Goal: Complete application form

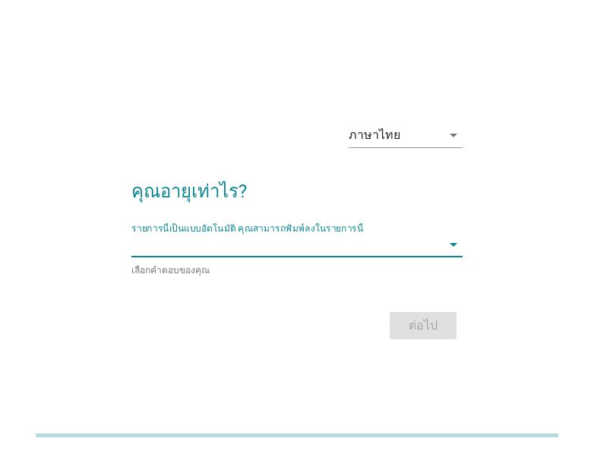
click at [424, 244] on input "รายการนี้เป็นแบบอัตโนมัติ คุณสามารถพิมพ์ลงในรายการนี้" at bounding box center [286, 244] width 310 height 24
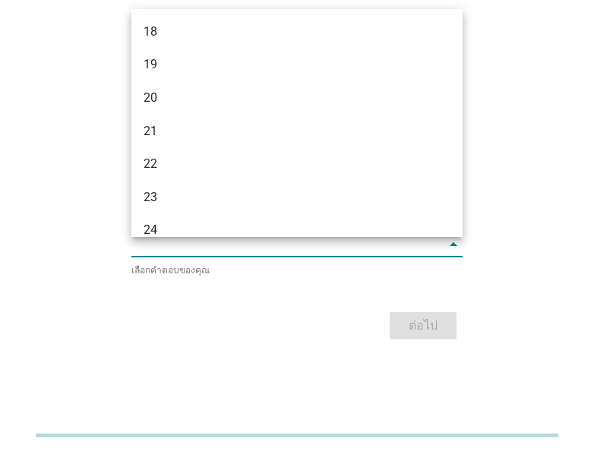
click at [571, 290] on div "ภาษาไทย arrow_drop_down คุณอายุเท่าไร? รายการนี้เป็นแบบอัตโนมัติ [PERSON_NAME]พ…" at bounding box center [296, 228] width 557 height 282
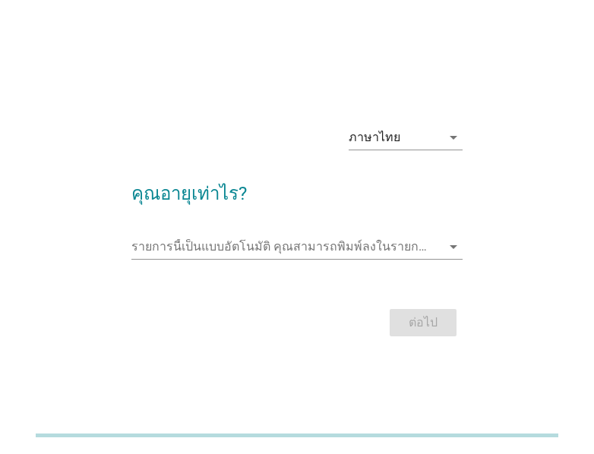
drag, startPoint x: 463, startPoint y: 243, endPoint x: 455, endPoint y: 243, distance: 8.4
click at [462, 243] on div "ภาษาไทย arrow_drop_down คุณอายุเท่าไร? รายการนี้เป็นแบบอัตโนมัติ [PERSON_NAME]พ…" at bounding box center [296, 227] width 355 height 252
click at [450, 244] on icon "arrow_drop_down" at bounding box center [453, 247] width 18 height 18
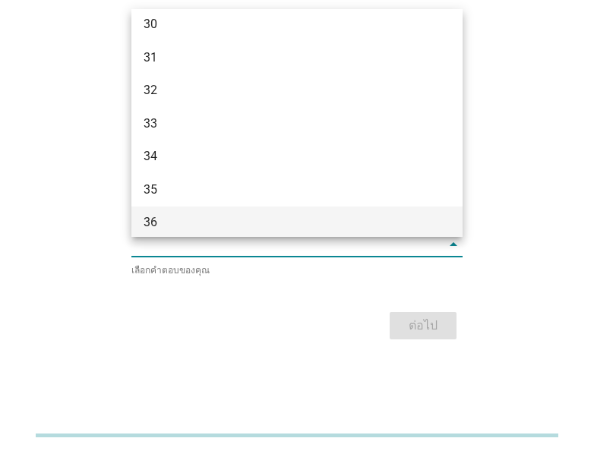
scroll to position [607, 0]
click at [355, 217] on div "42" at bounding box center [284, 219] width 281 height 18
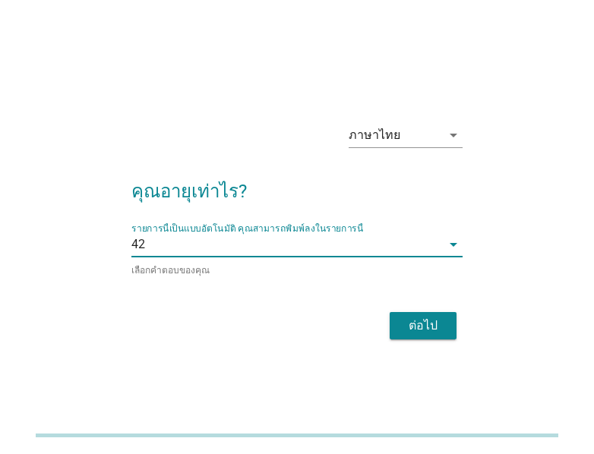
click at [405, 309] on div "ต่อไป" at bounding box center [296, 326] width 331 height 36
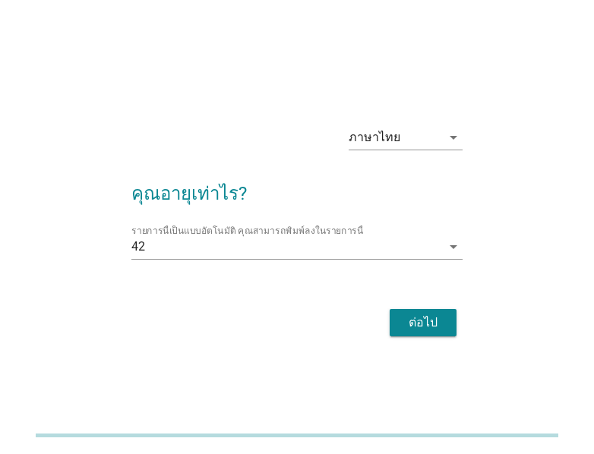
click at [408, 321] on div "ต่อไป" at bounding box center [423, 323] width 43 height 18
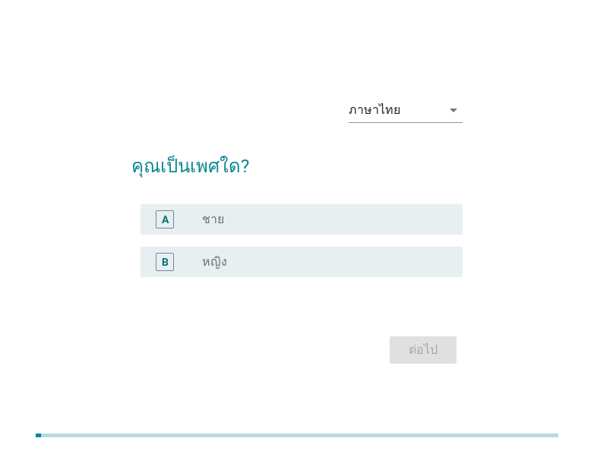
click at [319, 217] on div "radio_button_unchecked ชาย" at bounding box center [320, 219] width 236 height 15
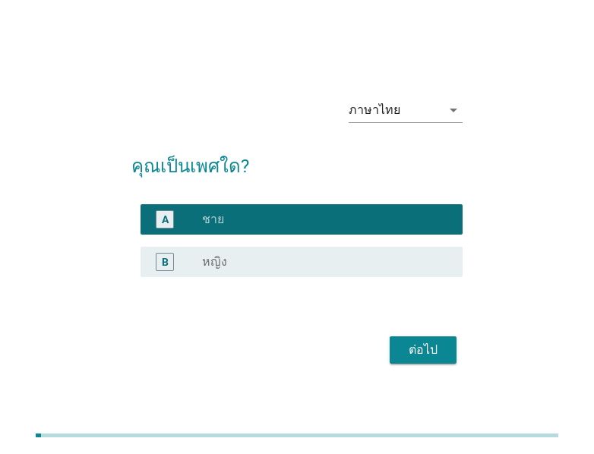
click at [402, 349] on div "ต่อไป" at bounding box center [423, 350] width 43 height 18
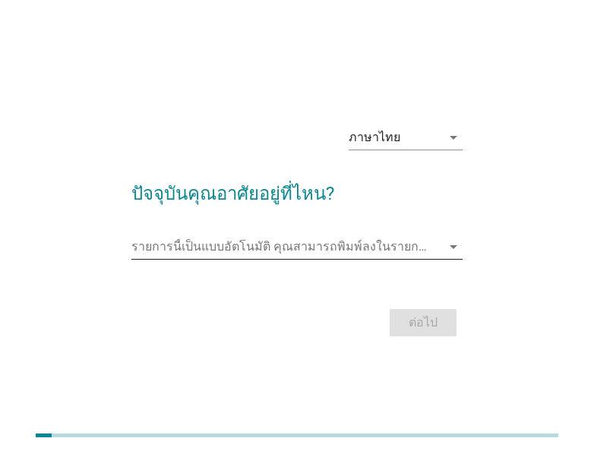
click at [369, 250] on input "รายการนี้เป็นแบบอัตโนมัติ คุณสามารถพิมพ์ลงในรายการนี้" at bounding box center [286, 247] width 310 height 24
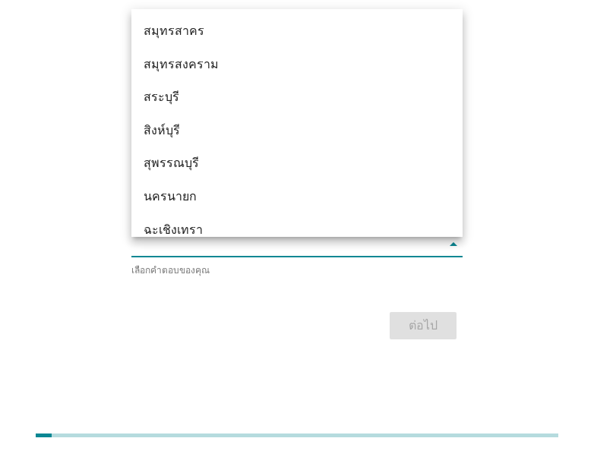
scroll to position [1422, 0]
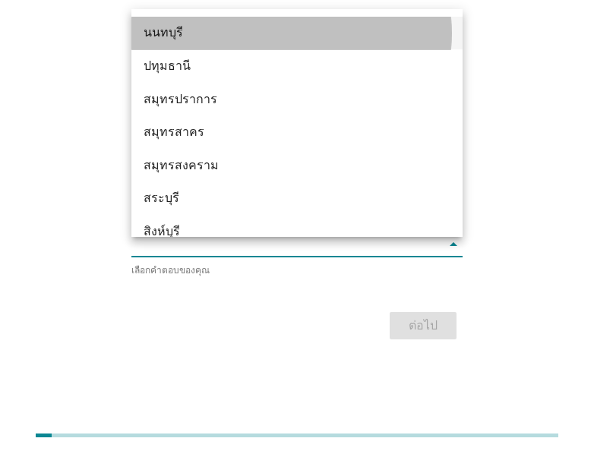
click at [292, 41] on div "นนทบุรี" at bounding box center [284, 33] width 281 height 18
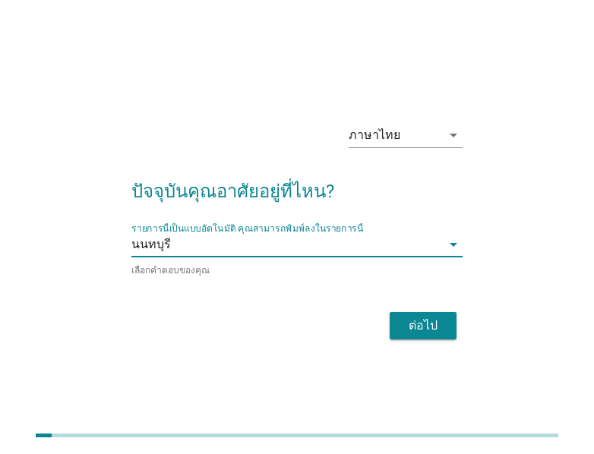
click at [443, 330] on div "ต่อไป" at bounding box center [423, 326] width 43 height 18
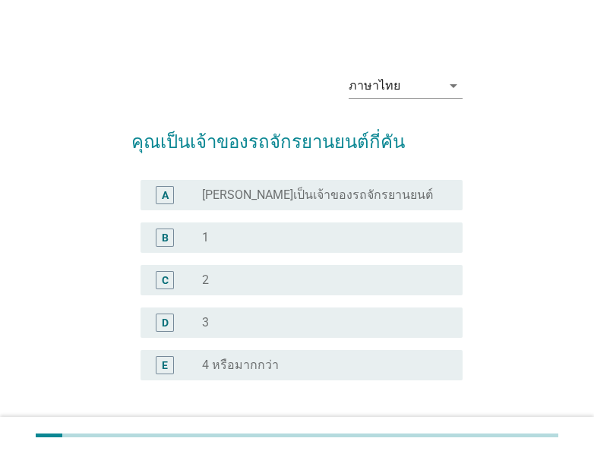
click at [377, 238] on div "radio_button_unchecked 1" at bounding box center [320, 237] width 236 height 15
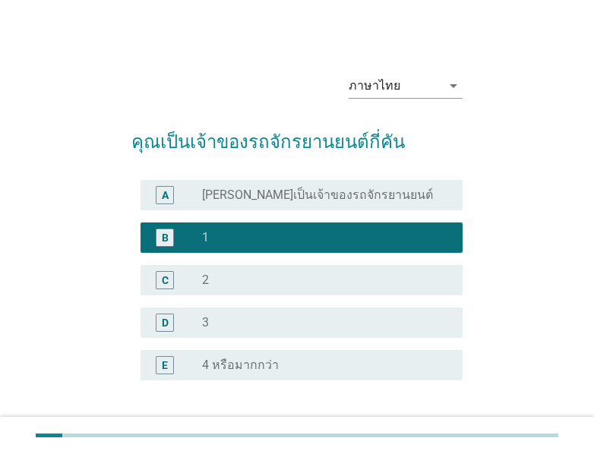
scroll to position [101, 0]
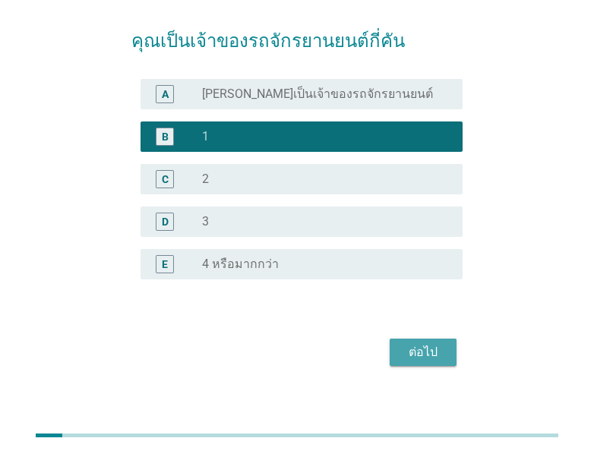
click at [420, 352] on div "ต่อไป" at bounding box center [423, 352] width 43 height 18
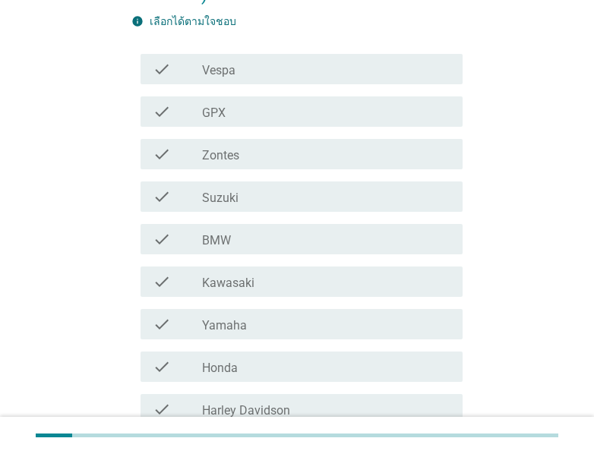
scroll to position [304, 0]
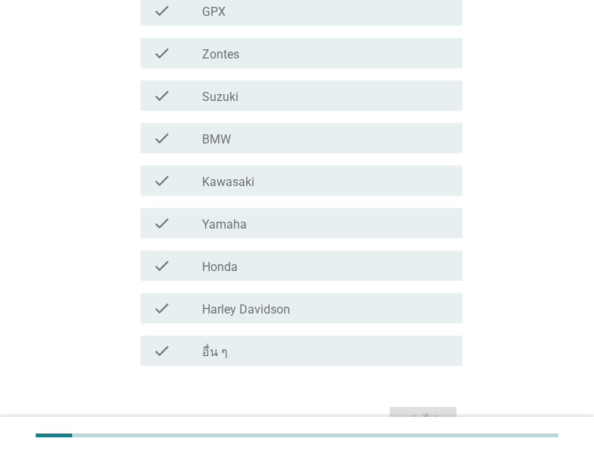
click at [411, 342] on div "check_box_outline_blank อื่น ๆ" at bounding box center [326, 351] width 248 height 18
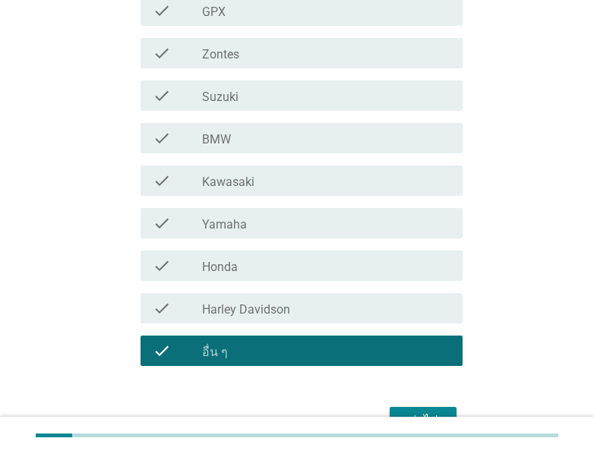
click at [338, 214] on div "check_box_outline_blank Yamaha" at bounding box center [326, 223] width 248 height 18
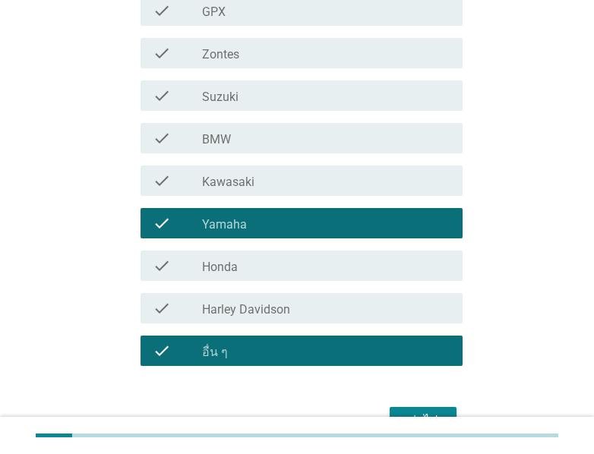
click at [361, 342] on div "check_box_outline_blank อื่น ๆ" at bounding box center [326, 351] width 248 height 18
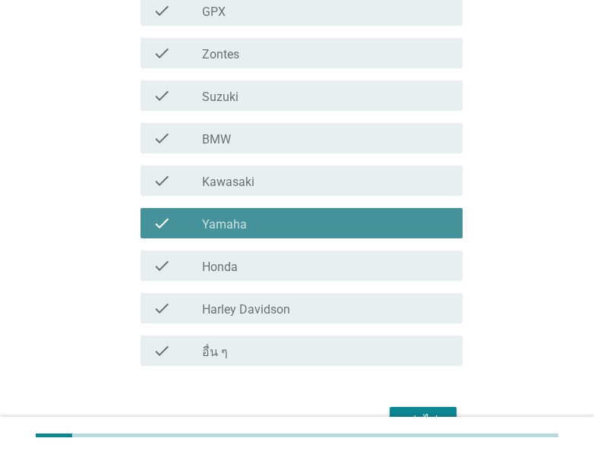
click at [349, 214] on div "check_box_outline_blank Yamaha" at bounding box center [326, 223] width 248 height 18
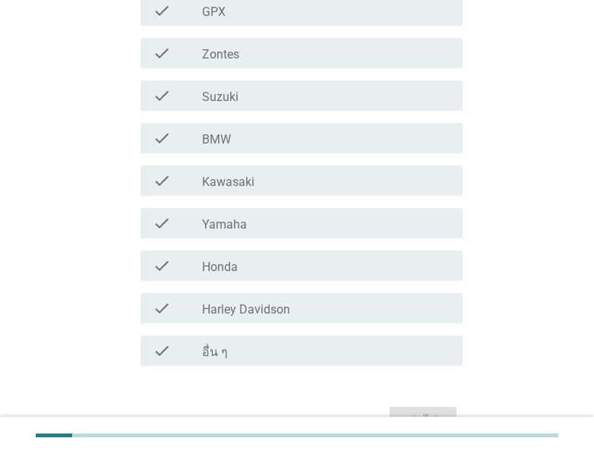
click at [349, 251] on div "check check_box_outline_blank Honda" at bounding box center [301, 266] width 322 height 30
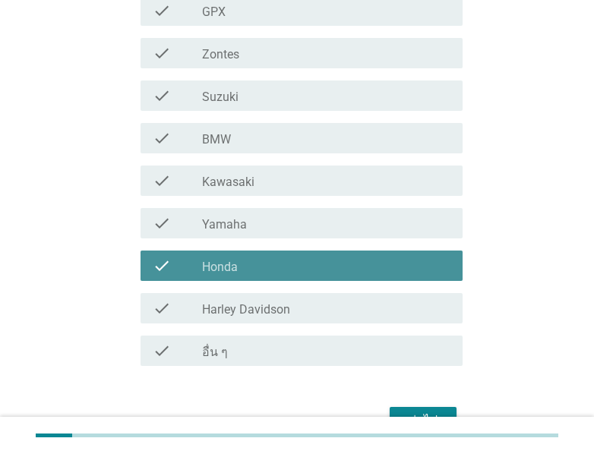
click at [360, 251] on div "check check_box_outline_blank Honda" at bounding box center [301, 266] width 322 height 30
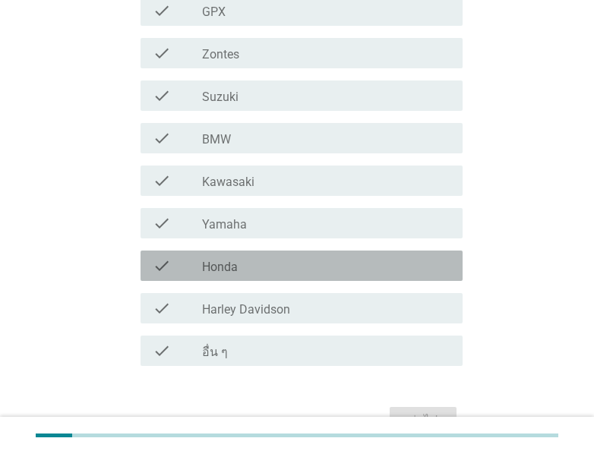
click at [362, 251] on div "check check_box_outline_blank Honda" at bounding box center [301, 266] width 322 height 30
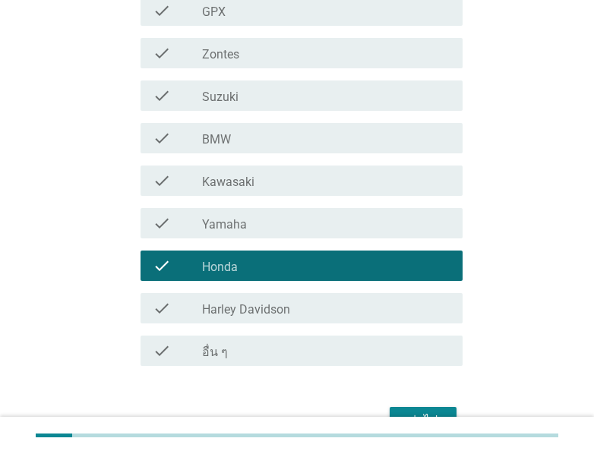
click at [431, 412] on div "ต่อไป" at bounding box center [423, 421] width 43 height 18
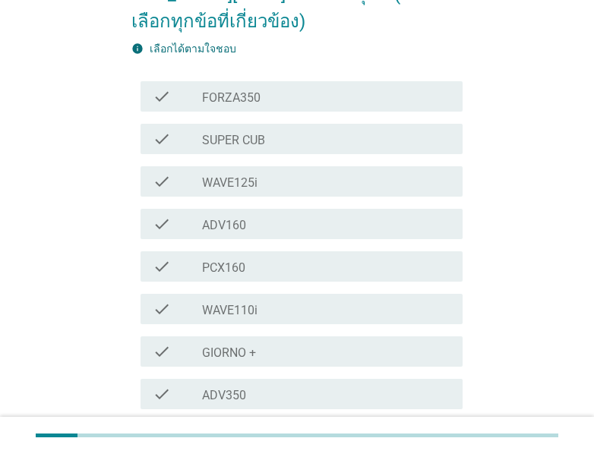
scroll to position [405, 0]
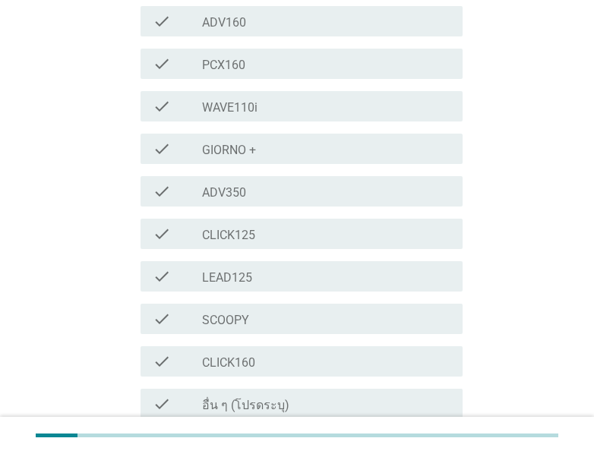
click at [317, 128] on div "check check_box_outline_blank GIORNO +" at bounding box center [296, 149] width 331 height 43
click at [312, 97] on div "check_box_outline_blank WAVE110i" at bounding box center [326, 106] width 248 height 18
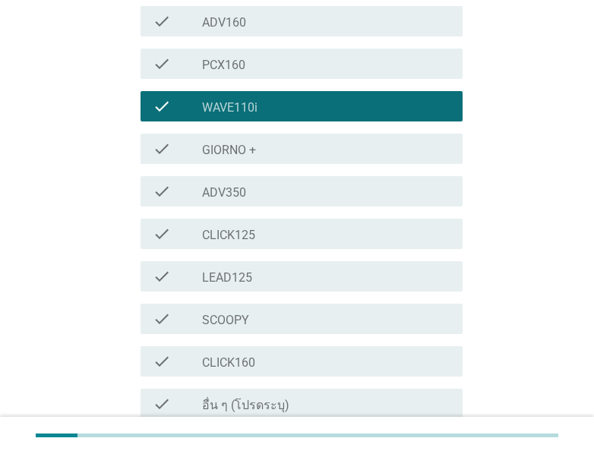
scroll to position [506, 0]
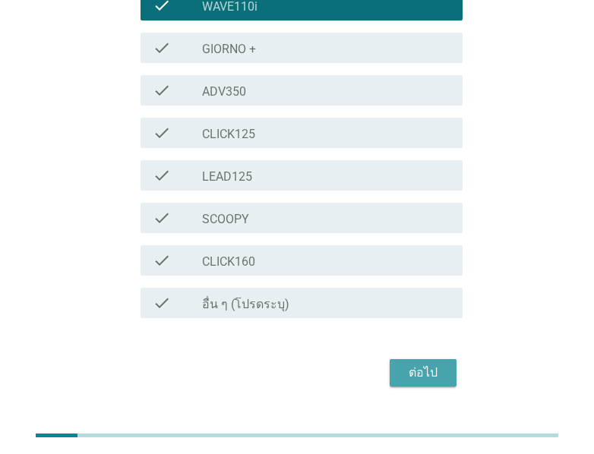
click at [414, 364] on div "ต่อไป" at bounding box center [423, 373] width 43 height 18
